Goal: Browse casually: Explore the website without a specific task or goal

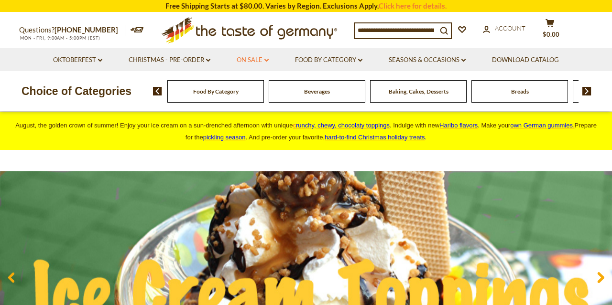
click at [252, 56] on link "On Sale dropdown_arrow" at bounding box center [253, 60] width 32 height 11
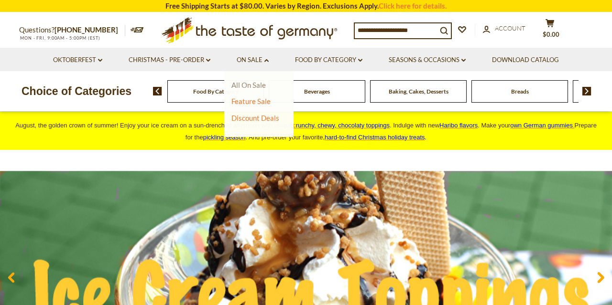
click at [259, 86] on link "All On Sale" at bounding box center [248, 85] width 34 height 9
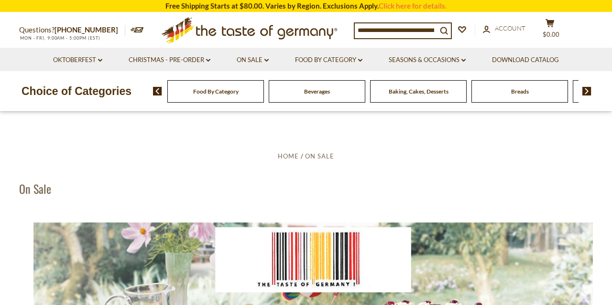
click at [587, 88] on img at bounding box center [586, 91] width 9 height 9
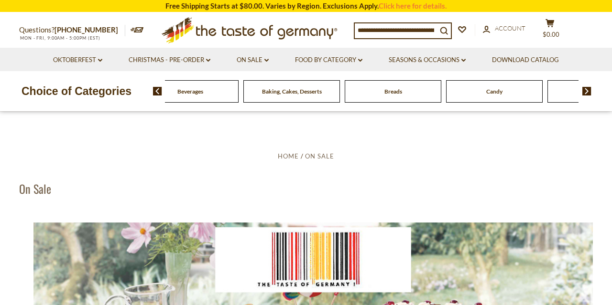
click at [587, 88] on img at bounding box center [586, 91] width 9 height 9
click at [449, 91] on span "Cookies" at bounding box center [443, 91] width 21 height 7
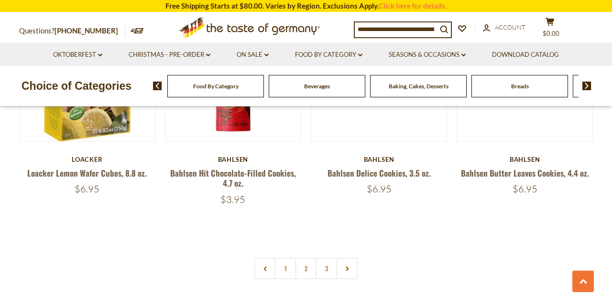
scroll to position [2236, 0]
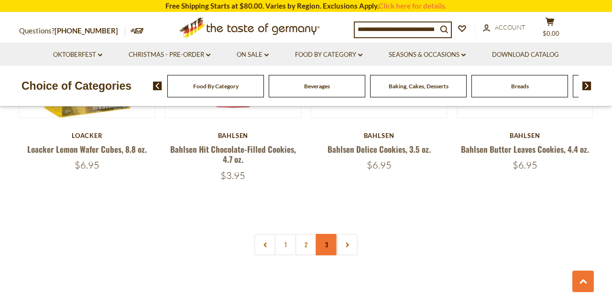
click at [327, 243] on link "3" at bounding box center [327, 245] width 22 height 22
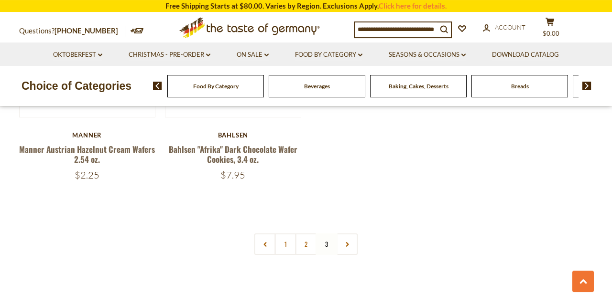
scroll to position [625, 0]
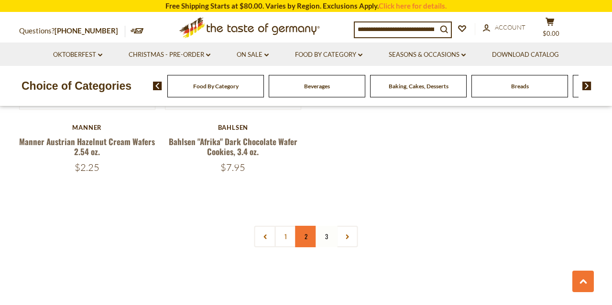
click at [308, 238] on link "2" at bounding box center [306, 237] width 22 height 22
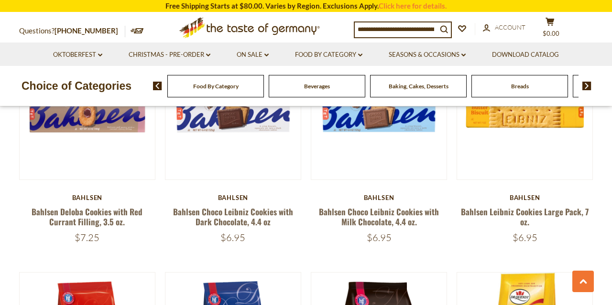
scroll to position [326, 0]
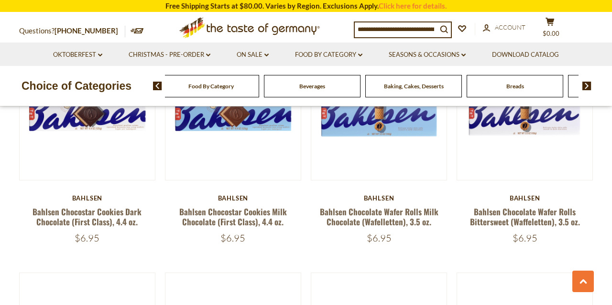
click at [259, 87] on div "Beverages" at bounding box center [210, 86] width 97 height 22
click at [310, 88] on span "Beverages" at bounding box center [312, 86] width 26 height 7
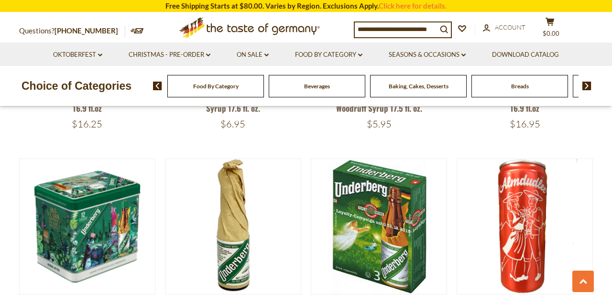
scroll to position [1093, 0]
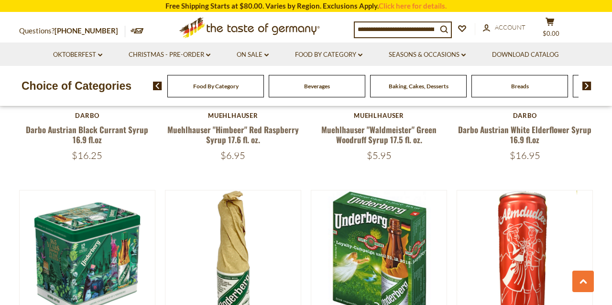
click at [587, 89] on img at bounding box center [586, 86] width 9 height 9
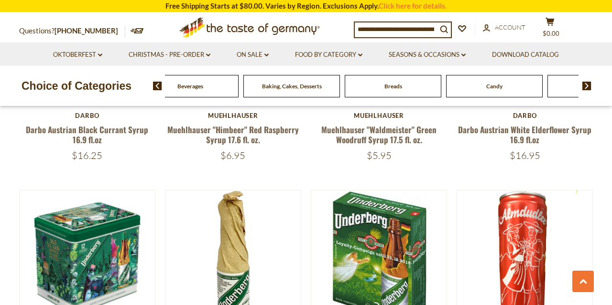
click at [588, 86] on img at bounding box center [586, 86] width 9 height 9
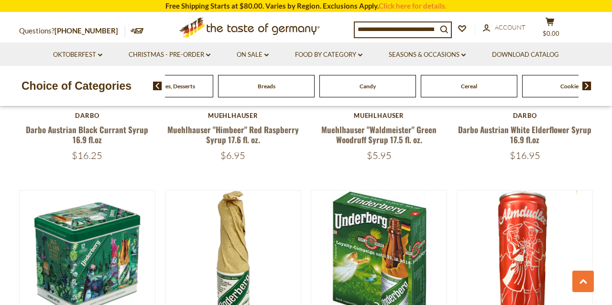
click at [588, 86] on img at bounding box center [586, 86] width 9 height 9
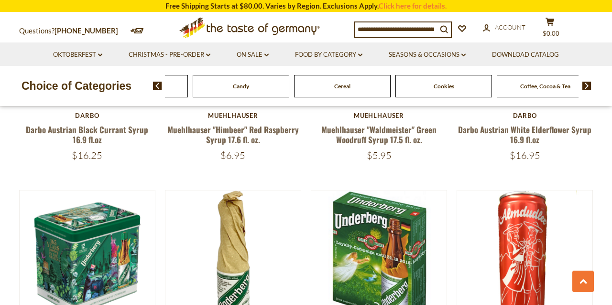
click at [588, 86] on img at bounding box center [586, 86] width 9 height 9
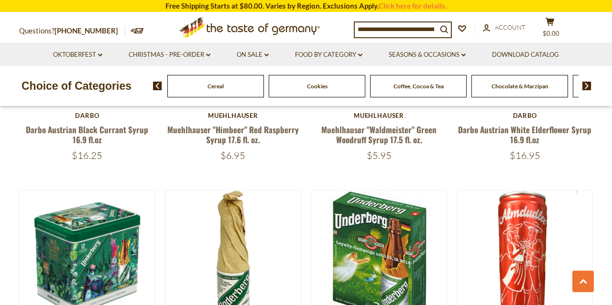
click at [588, 86] on img at bounding box center [586, 86] width 9 height 9
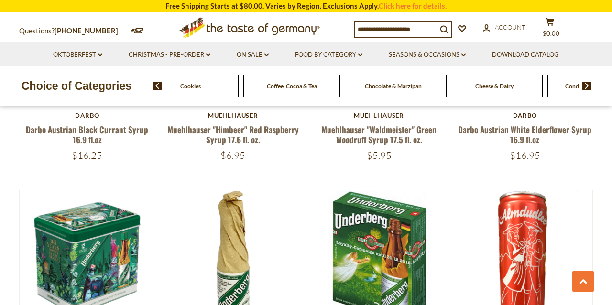
click at [588, 86] on img at bounding box center [586, 86] width 9 height 9
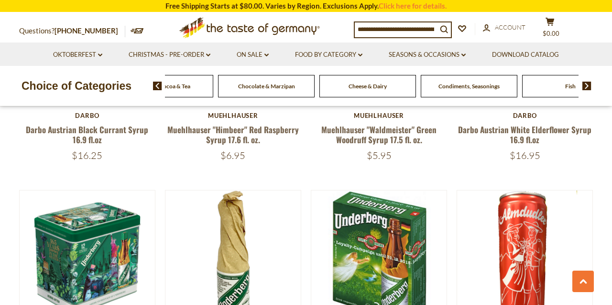
click at [588, 86] on img at bounding box center [586, 86] width 9 height 9
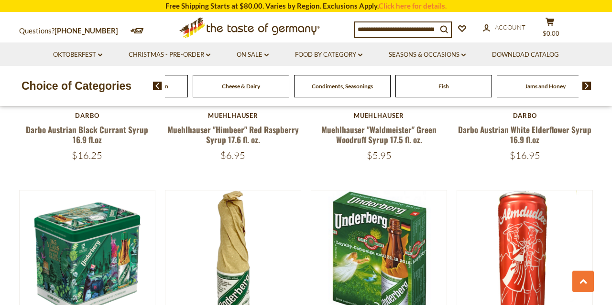
click at [588, 86] on img at bounding box center [586, 86] width 9 height 9
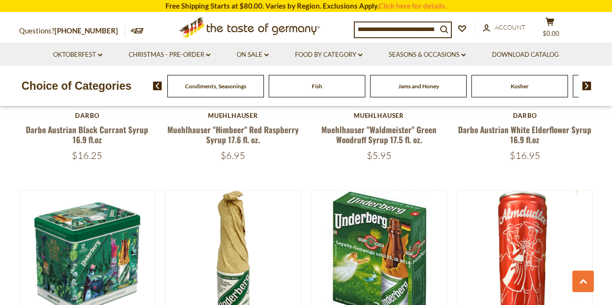
click at [588, 86] on img at bounding box center [586, 86] width 9 height 9
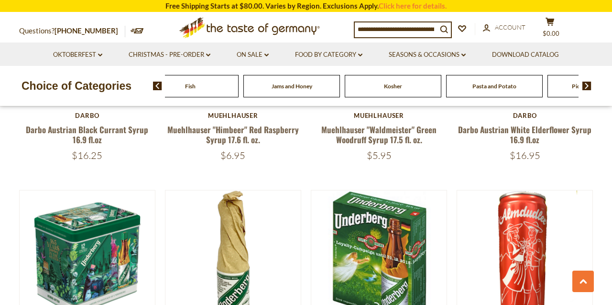
click at [588, 86] on img at bounding box center [586, 86] width 9 height 9
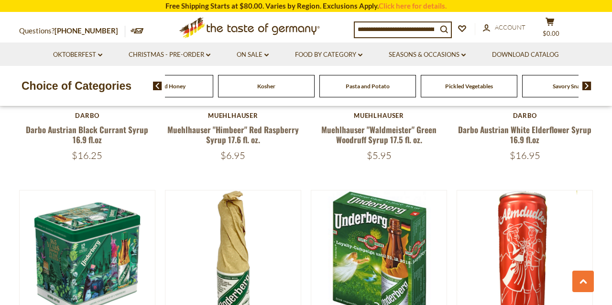
click at [588, 86] on img at bounding box center [586, 86] width 9 height 9
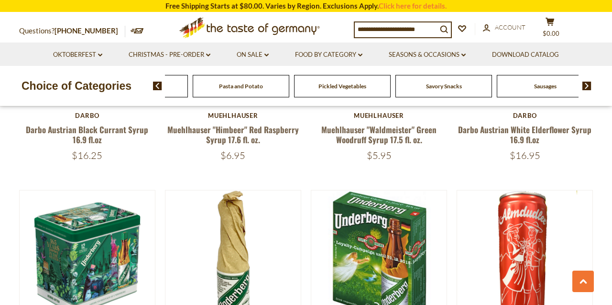
click at [450, 83] on span "Savory Snacks" at bounding box center [444, 86] width 36 height 7
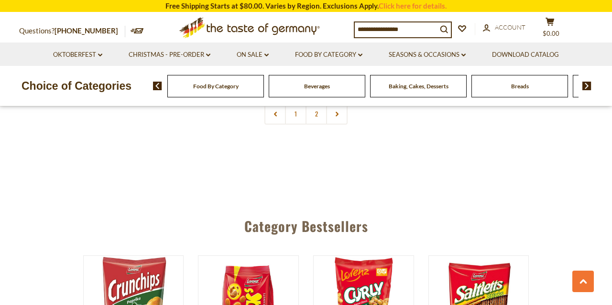
scroll to position [2137, 0]
